Goal: Obtain resource: Download file/media

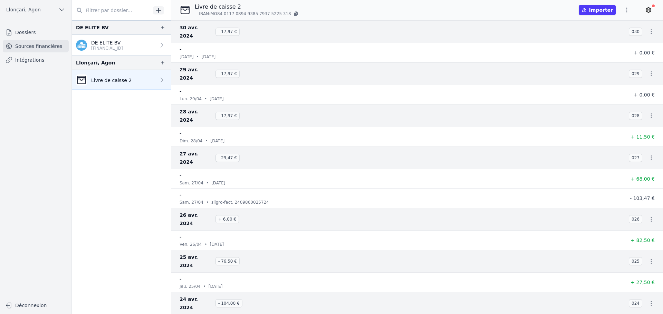
click at [625, 12] on icon "button" at bounding box center [626, 10] width 7 height 7
click at [607, 52] on button "Import CSV *" at bounding box center [610, 50] width 50 height 13
click at [622, 8] on button "button" at bounding box center [626, 9] width 14 height 11
click at [604, 39] on button "Exporter" at bounding box center [610, 37] width 50 height 13
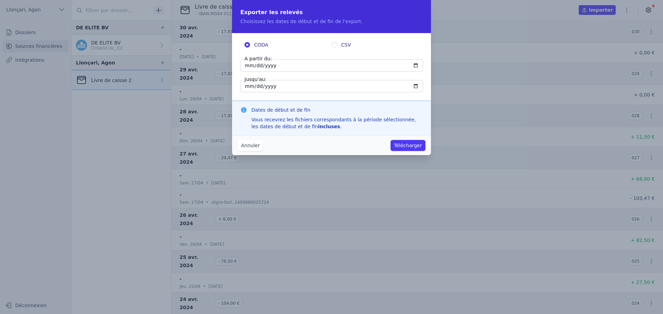
click at [333, 44] on input "CSV" at bounding box center [334, 45] width 6 height 6
radio input "true"
radio input "false"
click at [266, 67] on input "2024-04-30" at bounding box center [331, 65] width 183 height 12
type input "2023-04-30"
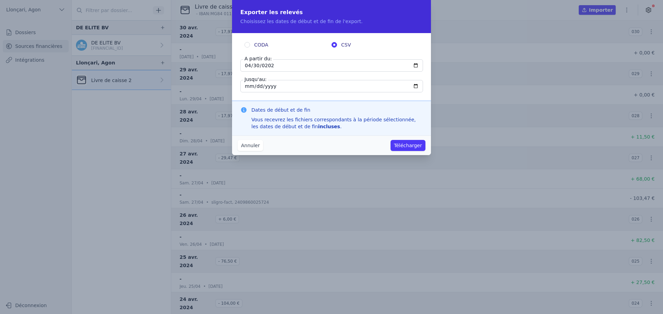
click at [283, 85] on input "2024-04-30" at bounding box center [331, 86] width 183 height 12
click at [265, 87] on input "2024-04-30" at bounding box center [331, 86] width 183 height 12
type input "0002-04-30"
type input "2025-04-30"
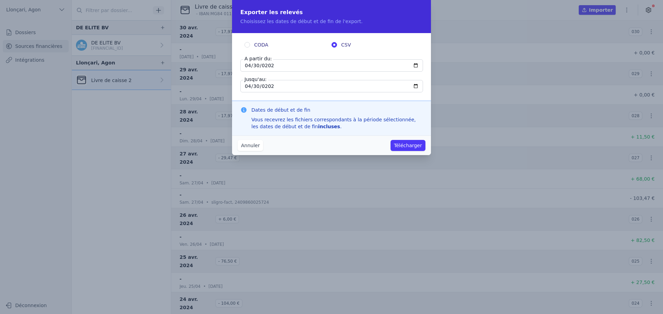
click at [416, 143] on button "Télécharger" at bounding box center [407, 145] width 35 height 11
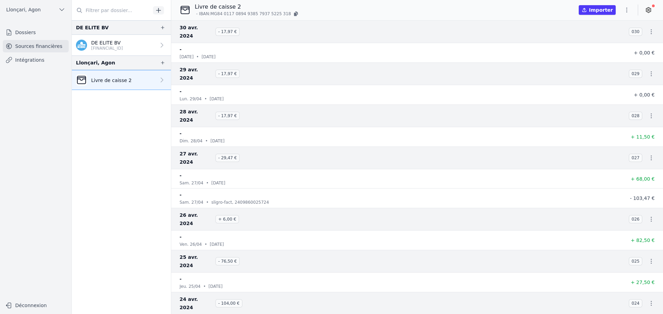
click at [649, 28] on icon "button" at bounding box center [650, 31] width 7 height 7
click at [646, 37] on link "Télécharger les CODA" at bounding box center [627, 40] width 63 height 12
click at [651, 71] on icon "button" at bounding box center [651, 73] width 1 height 5
click at [642, 75] on link "Télécharger les CODA" at bounding box center [627, 74] width 63 height 12
click at [651, 113] on icon "button" at bounding box center [650, 116] width 7 height 7
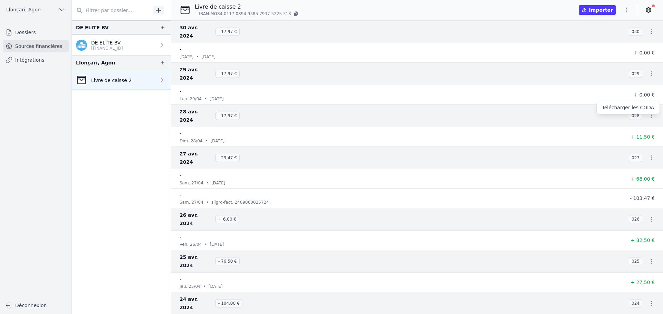
click at [643, 104] on link "Télécharger les CODA" at bounding box center [627, 107] width 63 height 12
click at [649, 155] on icon "button" at bounding box center [650, 158] width 7 height 7
click at [644, 136] on link "Télécharger les CODA" at bounding box center [627, 141] width 63 height 12
click at [647, 216] on icon "button" at bounding box center [650, 219] width 7 height 7
click at [642, 195] on link "Télécharger les CODA" at bounding box center [627, 194] width 63 height 12
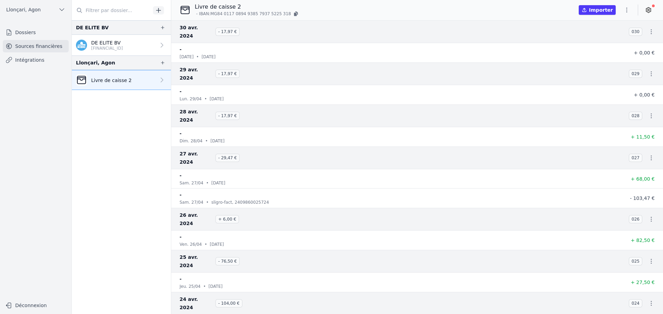
click at [649, 258] on icon "button" at bounding box center [650, 261] width 7 height 7
click at [639, 227] on link "Télécharger les CODA" at bounding box center [627, 228] width 63 height 12
click at [649, 300] on icon "button" at bounding box center [650, 303] width 7 height 7
click at [638, 261] on link "Télécharger les CODA" at bounding box center [627, 262] width 63 height 12
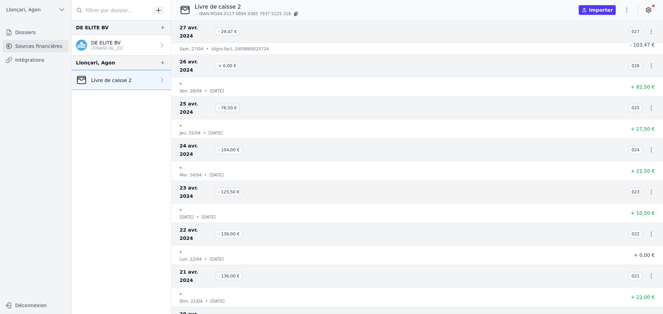
scroll to position [137, 0]
click at [648, 188] on icon "button" at bounding box center [650, 191] width 7 height 7
click at [639, 156] on link "Télécharger les CODA" at bounding box center [627, 159] width 63 height 12
click at [651, 232] on icon "button" at bounding box center [651, 234] width 1 height 5
click at [634, 193] on link "Télécharger les CODA" at bounding box center [627, 192] width 63 height 12
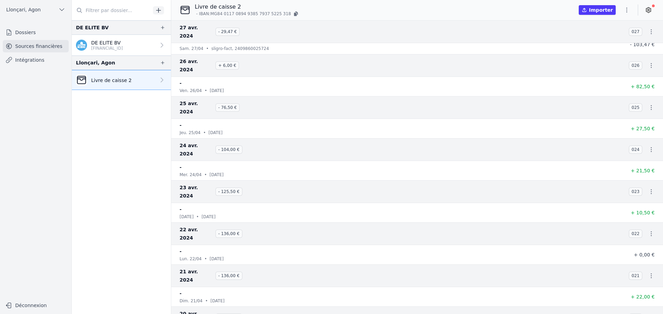
click at [649, 273] on icon "button" at bounding box center [650, 276] width 7 height 7
click at [637, 225] on link "Télécharger les CODA" at bounding box center [627, 226] width 63 height 12
click at [649, 314] on icon "button" at bounding box center [650, 318] width 7 height 7
click at [636, 261] on link "Télécharger les CODA" at bounding box center [627, 260] width 63 height 12
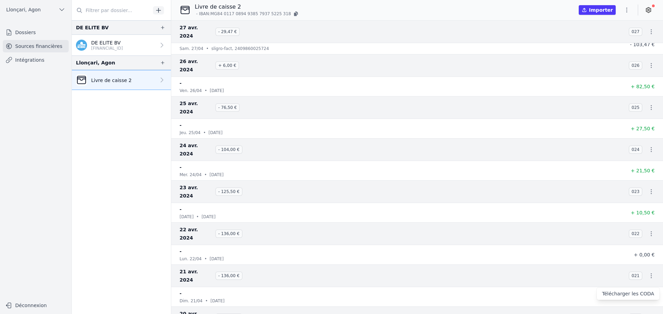
click at [632, 293] on link "Télécharger les CODA" at bounding box center [627, 294] width 63 height 12
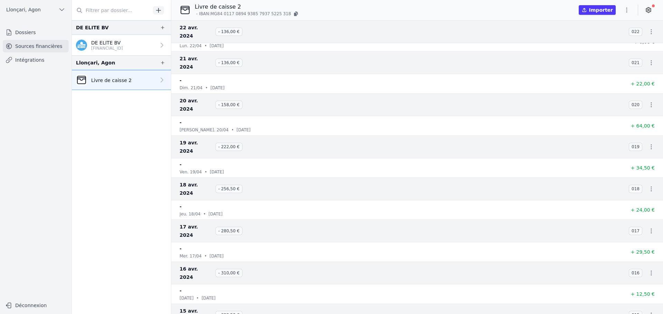
scroll to position [310, 0]
click at [647, 185] on icon "button" at bounding box center [650, 188] width 7 height 7
click at [638, 154] on link "Télécharger les CODA" at bounding box center [627, 155] width 63 height 12
click at [647, 227] on icon "button" at bounding box center [650, 230] width 7 height 7
click at [633, 189] on link "Télécharger les CODA" at bounding box center [627, 189] width 63 height 12
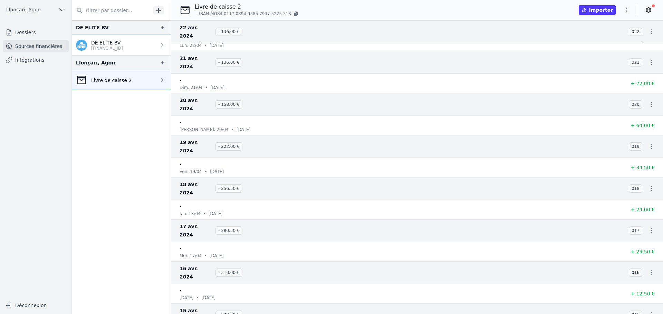
click at [649, 270] on icon "button" at bounding box center [650, 273] width 7 height 7
click at [641, 221] on link "Télécharger les CODA" at bounding box center [627, 223] width 63 height 12
click at [647, 312] on icon "button" at bounding box center [650, 315] width 7 height 7
click at [642, 253] on link "Télécharger les CODA" at bounding box center [627, 257] width 63 height 12
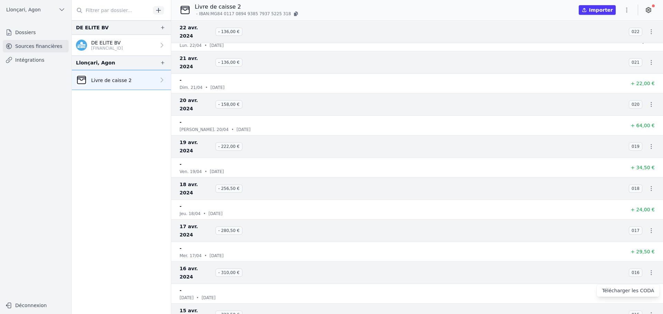
drag, startPoint x: 640, startPoint y: 289, endPoint x: 619, endPoint y: 270, distance: 28.6
click at [640, 290] on link "Télécharger les CODA" at bounding box center [627, 291] width 63 height 12
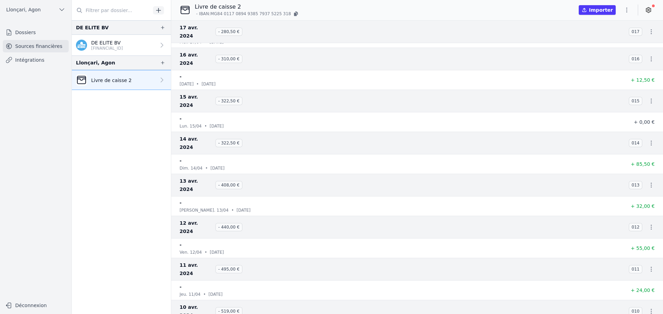
scroll to position [482, 0]
click at [651, 183] on icon "button" at bounding box center [651, 185] width 1 height 5
click at [636, 151] on link "Télécharger les CODA" at bounding box center [627, 152] width 63 height 12
click at [651, 225] on icon "button" at bounding box center [651, 227] width 1 height 5
click at [638, 184] on link "Télécharger les CODA" at bounding box center [627, 185] width 63 height 12
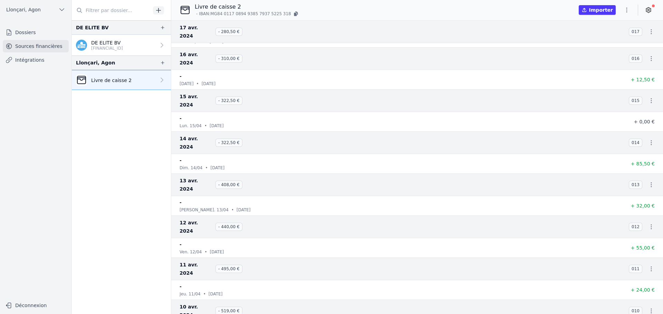
click at [647, 266] on icon "button" at bounding box center [650, 269] width 7 height 7
click at [638, 218] on link "Télécharger les CODA" at bounding box center [627, 219] width 63 height 12
click at [648, 308] on icon "button" at bounding box center [650, 311] width 7 height 7
click at [636, 253] on link "Télécharger les CODA" at bounding box center [627, 253] width 63 height 12
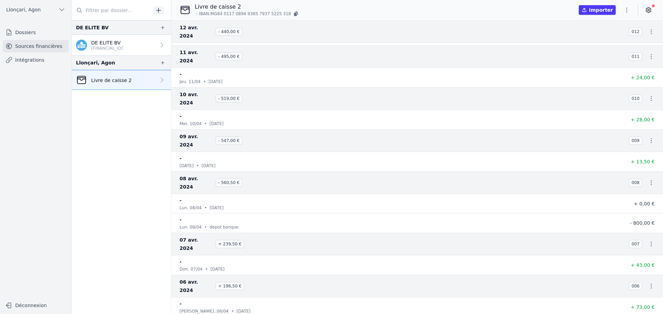
scroll to position [655, 0]
click at [648, 136] on icon "button" at bounding box center [650, 139] width 7 height 7
click at [634, 114] on link "Télécharger les CODA" at bounding box center [627, 115] width 63 height 12
click at [651, 179] on icon "button" at bounding box center [651, 181] width 1 height 5
click at [636, 146] on link "Télécharger les CODA" at bounding box center [627, 149] width 63 height 12
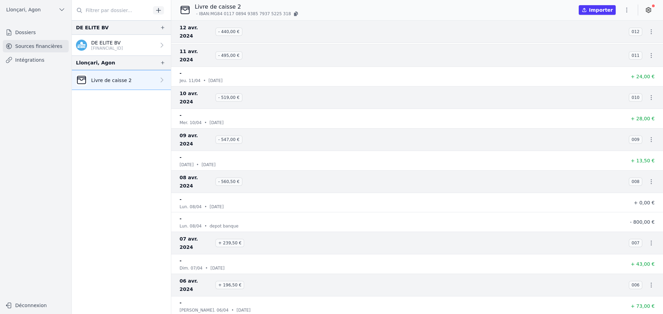
click at [648, 240] on icon "button" at bounding box center [650, 243] width 7 height 7
click at [634, 200] on link "Télécharger les CODA" at bounding box center [627, 202] width 63 height 12
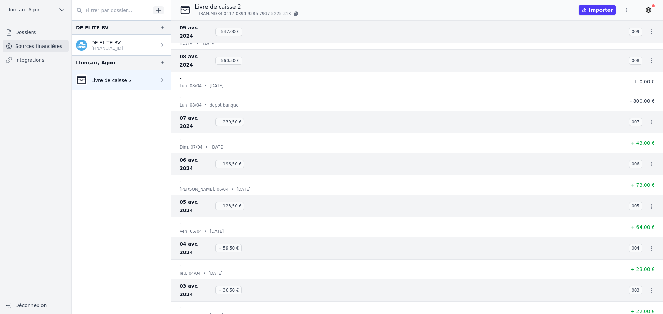
scroll to position [759, 0]
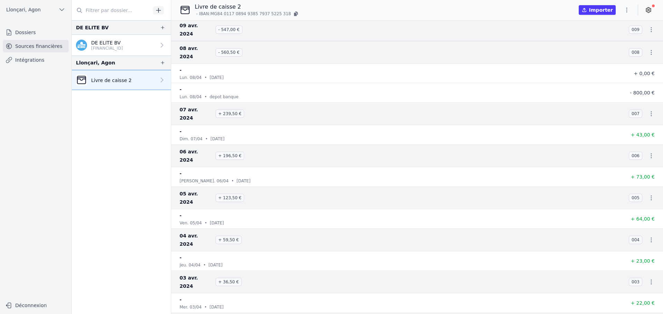
click at [649, 153] on icon "button" at bounding box center [650, 156] width 7 height 7
click at [640, 132] on link "Télécharger les CODA" at bounding box center [627, 131] width 63 height 12
click at [651, 195] on icon "button" at bounding box center [650, 198] width 7 height 7
click at [640, 162] on link "Télécharger les CODA" at bounding box center [627, 165] width 63 height 12
click at [649, 237] on icon "button" at bounding box center [650, 240] width 7 height 7
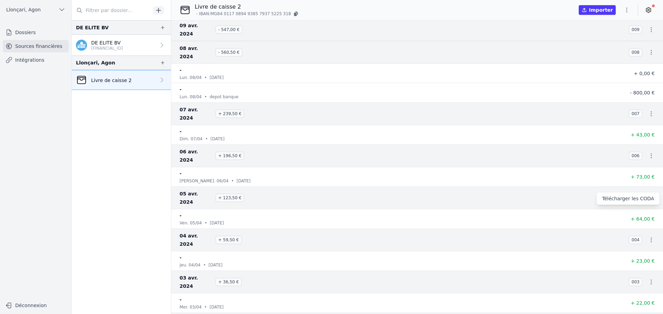
click at [643, 196] on link "Télécharger les CODA" at bounding box center [627, 199] width 63 height 12
click at [647, 279] on icon "button" at bounding box center [650, 282] width 7 height 7
click at [642, 230] on link "Télécharger les CODA" at bounding box center [627, 232] width 63 height 12
click at [639, 265] on link "Télécharger les CODA" at bounding box center [627, 266] width 63 height 12
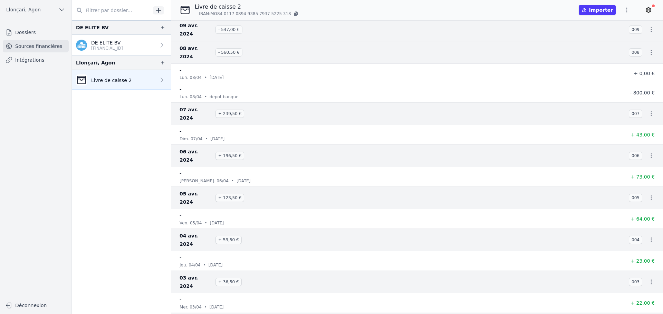
click at [632, 302] on link "Télécharger les CODA" at bounding box center [627, 300] width 63 height 12
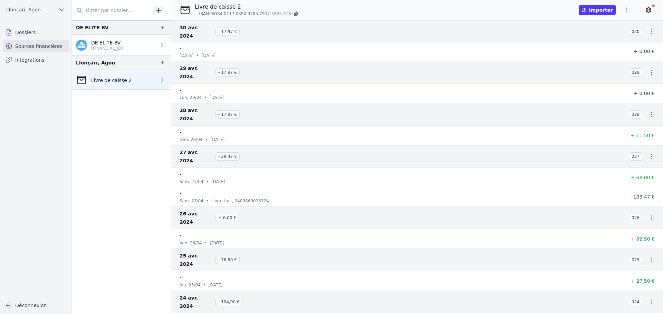
scroll to position [0, 0]
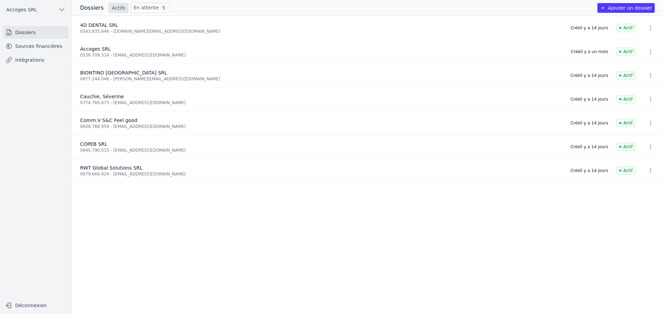
click at [52, 48] on link "Sources financières" at bounding box center [36, 46] width 66 height 12
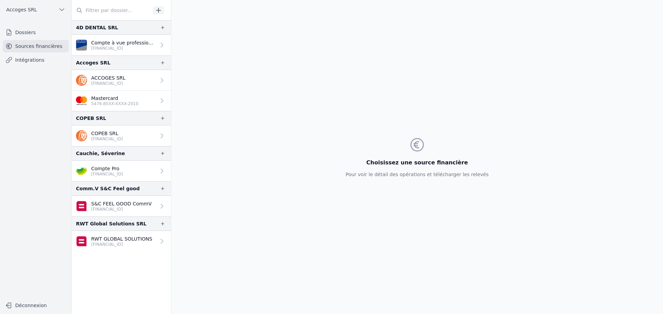
click at [117, 208] on p "BE24 0689 0505 9638" at bounding box center [121, 210] width 60 height 6
